Goal: Information Seeking & Learning: Find specific fact

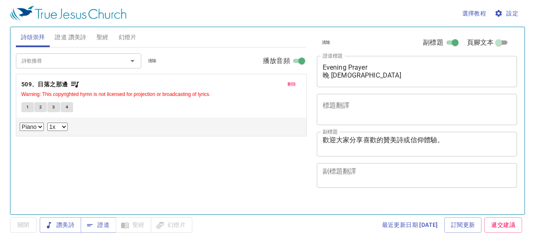
select select "1"
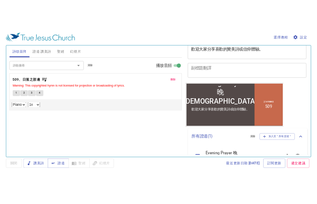
scroll to position [125, 0]
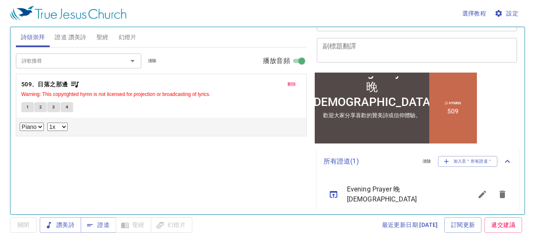
click at [291, 82] on span "刪除" at bounding box center [291, 85] width 9 height 8
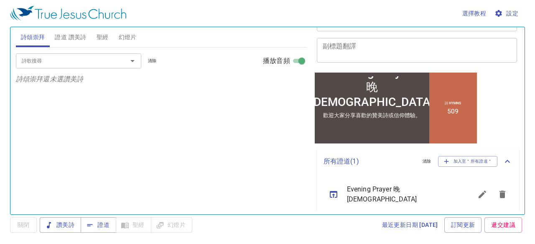
click at [81, 38] on span "證道 讚美詩" at bounding box center [70, 37] width 31 height 10
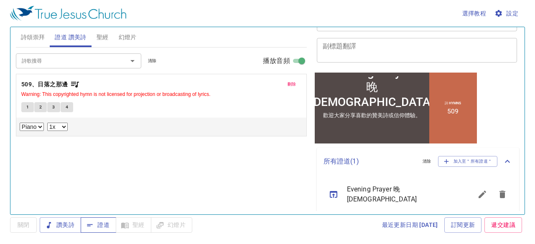
click at [105, 226] on span "證道" at bounding box center [98, 225] width 22 height 10
click at [295, 82] on span "刪除" at bounding box center [291, 85] width 9 height 8
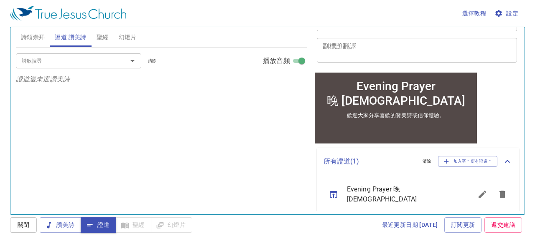
click at [118, 57] on div at bounding box center [127, 61] width 22 height 12
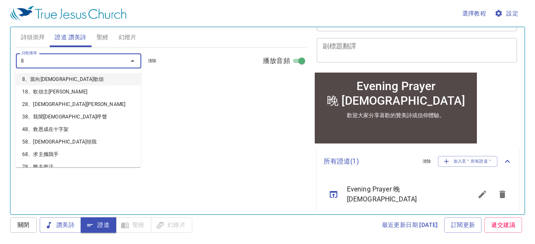
type input "88"
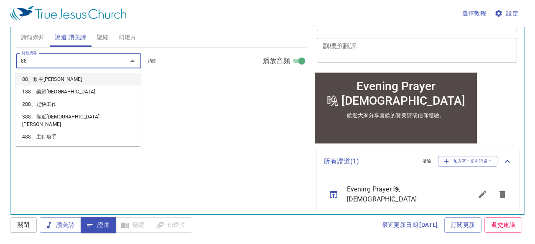
click at [62, 76] on li "88、救主[PERSON_NAME]" at bounding box center [77, 79] width 125 height 13
select select "1"
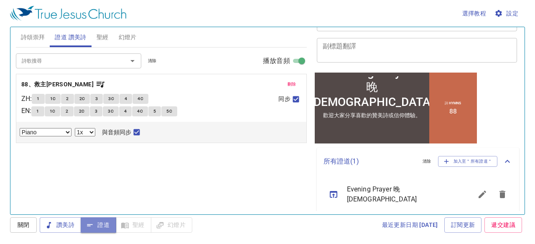
click at [104, 226] on span "證道" at bounding box center [98, 225] width 22 height 10
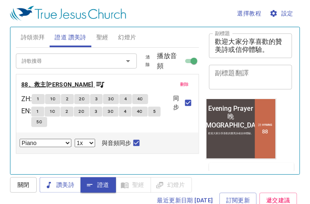
click at [95, 84] on icon "button" at bounding box center [100, 84] width 10 height 10
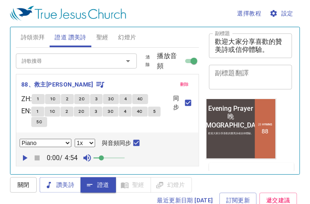
click at [109, 36] on button "聖經" at bounding box center [102, 37] width 22 height 20
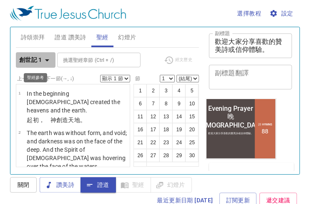
click at [48, 57] on icon "button" at bounding box center [47, 60] width 10 height 10
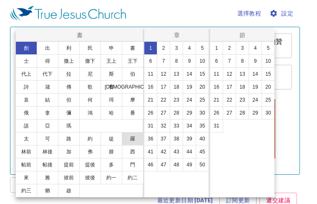
click at [132, 139] on button "羅" at bounding box center [133, 138] width 22 height 13
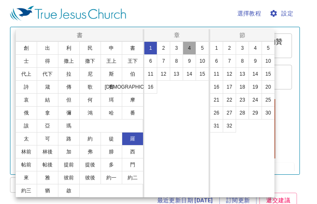
click at [188, 48] on button "4" at bounding box center [189, 47] width 13 height 13
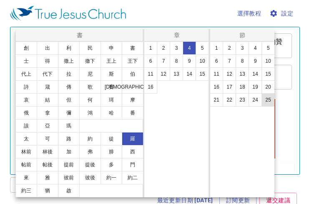
click at [266, 98] on button "25" at bounding box center [268, 99] width 13 height 13
select select "25"
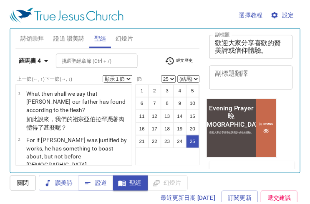
scroll to position [1499, 0]
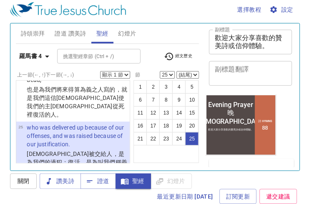
click at [84, 32] on span "證道 讚美詩" at bounding box center [70, 33] width 31 height 10
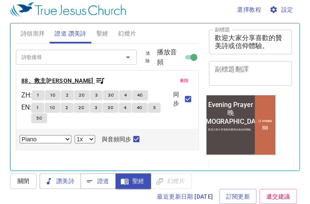
click at [95, 79] on icon "button" at bounding box center [100, 81] width 10 height 10
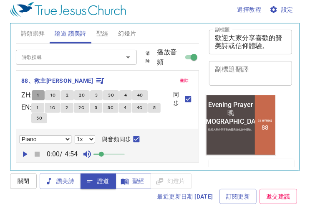
click at [39, 94] on span "1" at bounding box center [38, 95] width 3 height 8
checkbox input "false"
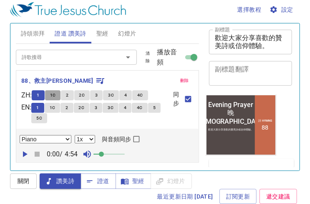
click at [56, 95] on span "1C" at bounding box center [53, 95] width 6 height 8
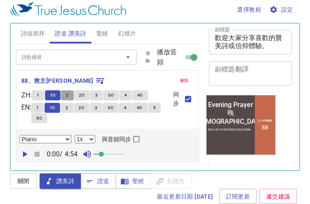
click at [74, 95] on button "2" at bounding box center [67, 95] width 13 height 10
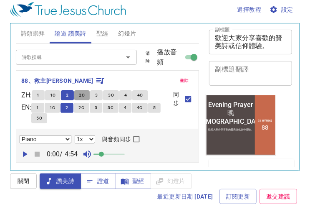
click at [83, 93] on span "2C" at bounding box center [82, 95] width 6 height 8
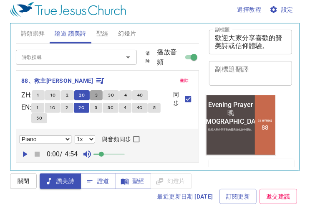
click at [101, 94] on button "3" at bounding box center [96, 95] width 13 height 10
click at [114, 92] on span "3C" at bounding box center [111, 95] width 6 height 8
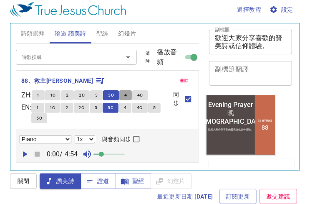
click at [127, 95] on span "4" at bounding box center [125, 95] width 3 height 8
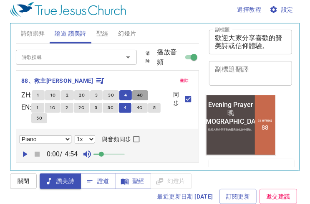
click at [143, 91] on span "4C" at bounding box center [140, 95] width 6 height 8
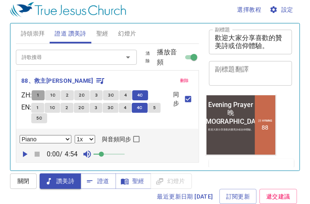
click at [39, 95] on button "1" at bounding box center [38, 95] width 13 height 10
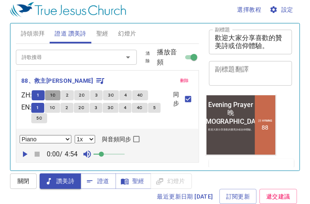
click at [54, 94] on span "1C" at bounding box center [53, 95] width 6 height 8
